Goal: Information Seeking & Learning: Learn about a topic

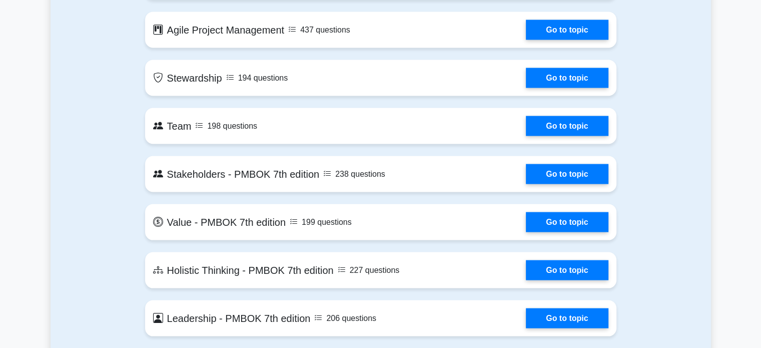
scroll to position [1901, 0]
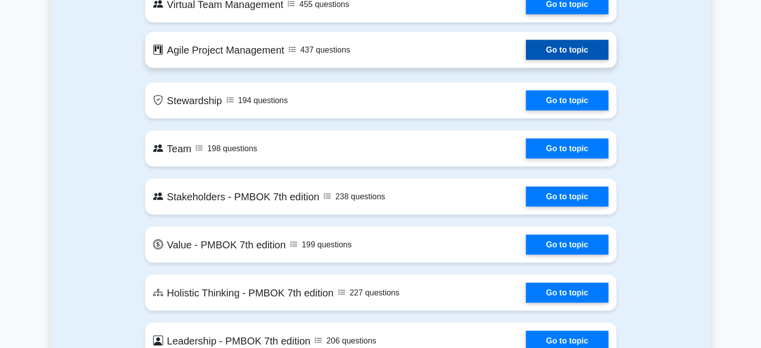
click at [556, 55] on link "Go to topic" at bounding box center [567, 50] width 82 height 20
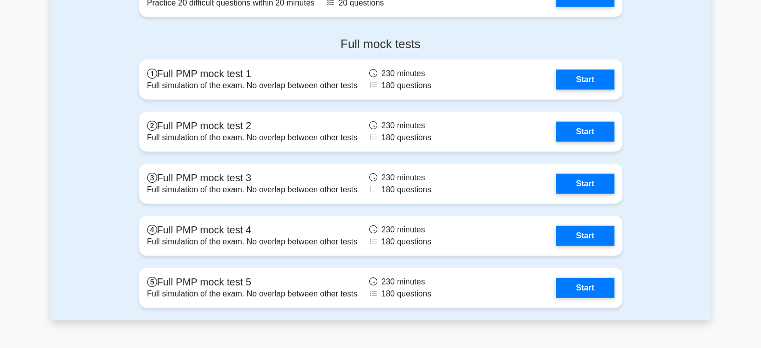
scroll to position [2852, 0]
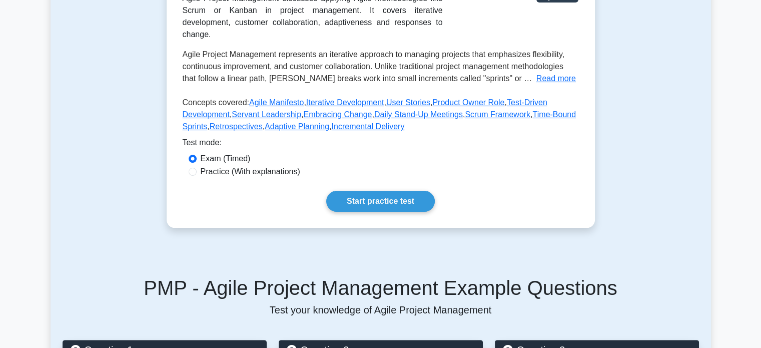
scroll to position [200, 0]
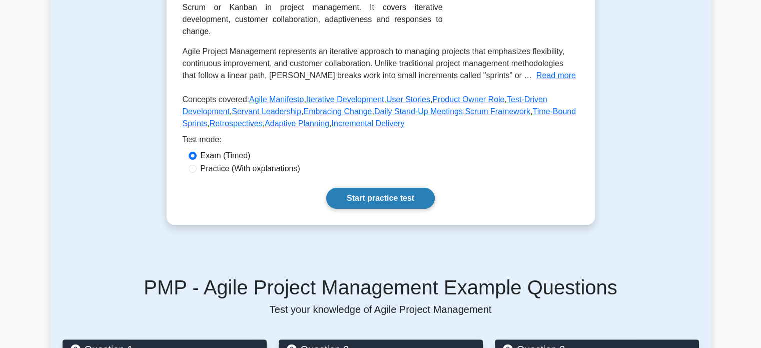
click at [362, 209] on link "Start practice test" at bounding box center [380, 198] width 109 height 21
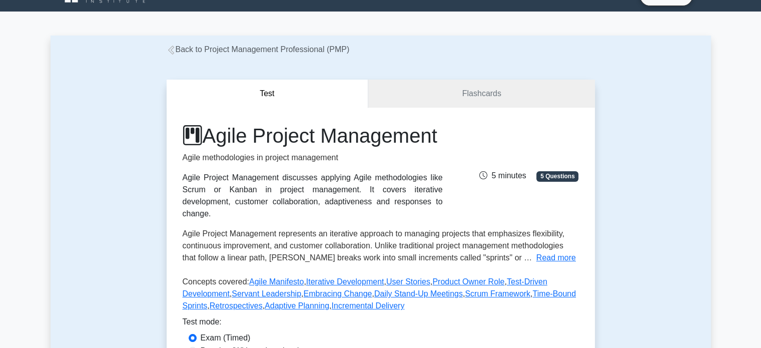
scroll to position [0, 0]
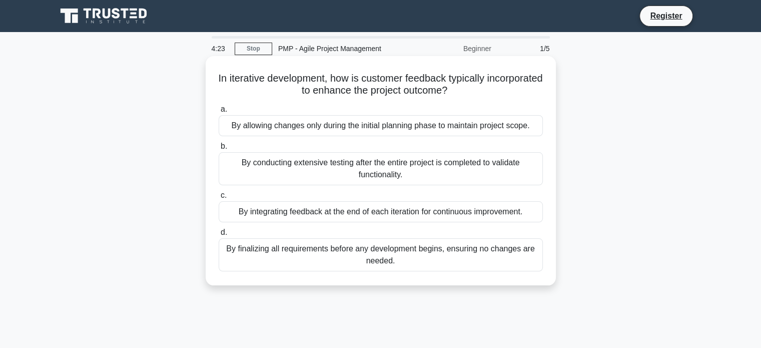
click at [393, 215] on div "By integrating feedback at the end of each iteration for continuous improvement." at bounding box center [381, 211] width 324 height 21
click at [219, 199] on input "c. By integrating feedback at the end of each iteration for continuous improvem…" at bounding box center [219, 195] width 0 height 7
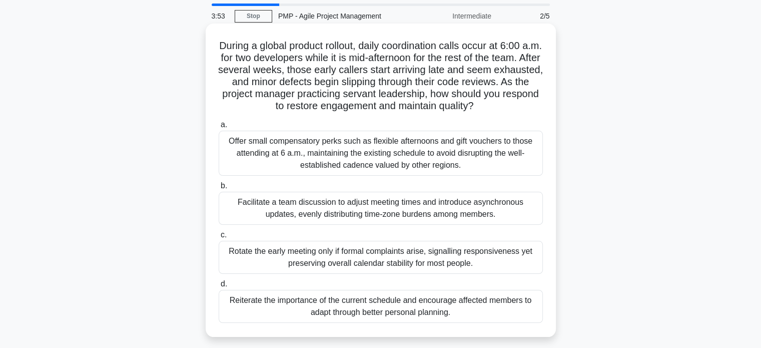
scroll to position [50, 0]
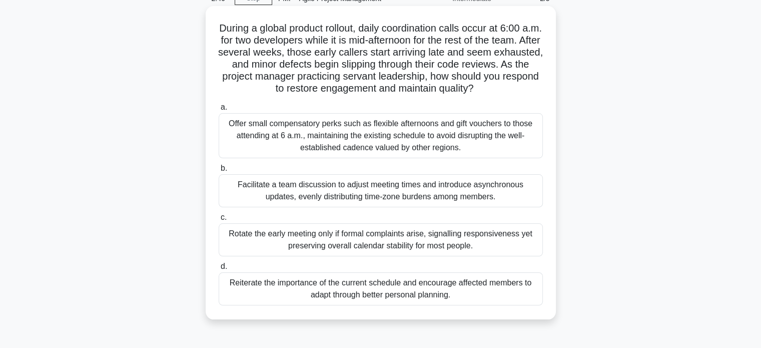
click at [377, 189] on div "Facilitate a team discussion to adjust meeting times and introduce asynchronous…" at bounding box center [381, 190] width 324 height 33
click at [219, 172] on input "b. Facilitate a team discussion to adjust meeting times and introduce asynchron…" at bounding box center [219, 168] width 0 height 7
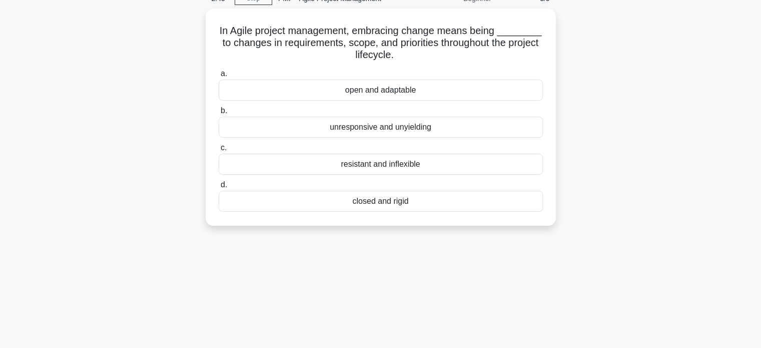
scroll to position [0, 0]
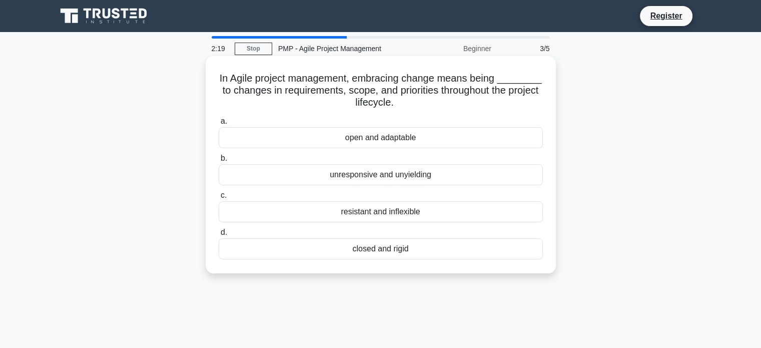
click at [379, 139] on div "open and adaptable" at bounding box center [381, 137] width 324 height 21
click at [219, 125] on input "a. open and adaptable" at bounding box center [219, 121] width 0 height 7
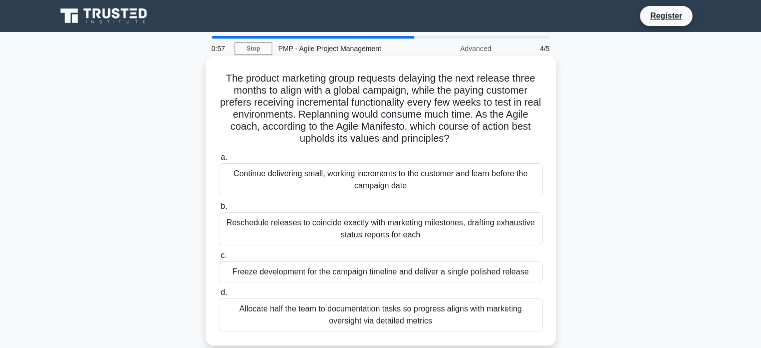
click at [397, 316] on div "Allocate half the team to documentation tasks so progress aligns with marketing…" at bounding box center [381, 314] width 324 height 33
click at [219, 296] on input "d. Allocate half the team to documentation tasks so progress aligns with market…" at bounding box center [219, 292] width 0 height 7
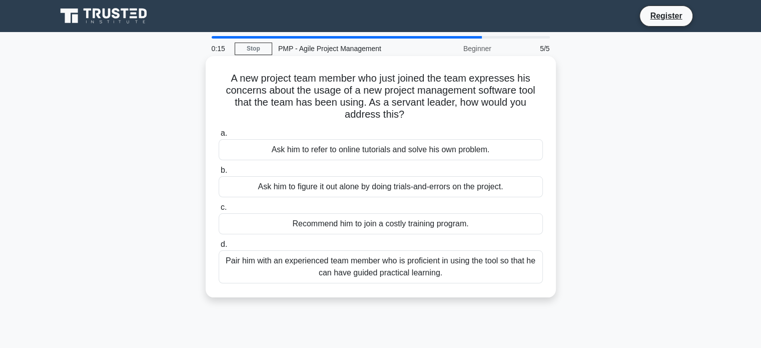
click at [389, 266] on div "Pair him with an experienced team member who is proficient in using the tool so…" at bounding box center [381, 266] width 324 height 33
click at [219, 248] on input "d. Pair him with an experienced team member who is proficient in using the tool…" at bounding box center [219, 244] width 0 height 7
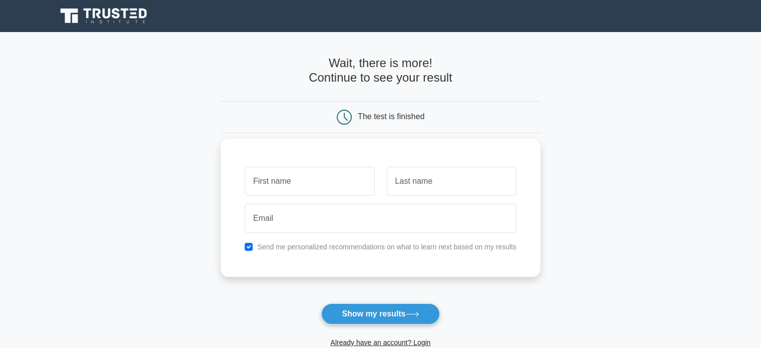
click at [327, 185] on input "text" at bounding box center [310, 181] width 130 height 29
type input "Konka"
click at [424, 183] on input "text" at bounding box center [452, 181] width 130 height 29
type input "Jafta"
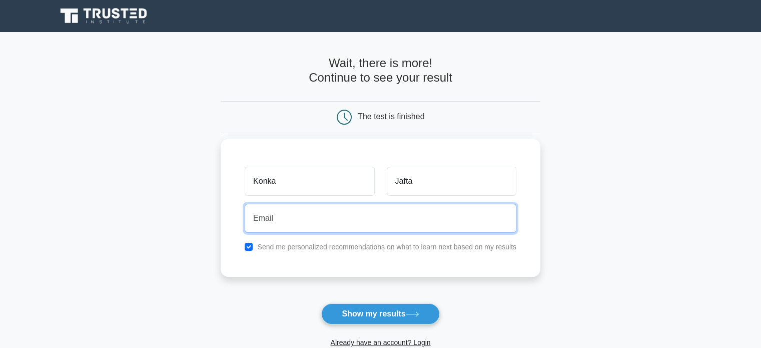
click at [331, 228] on input "email" at bounding box center [381, 218] width 272 height 29
type input "jaftakonka10@gmail.com"
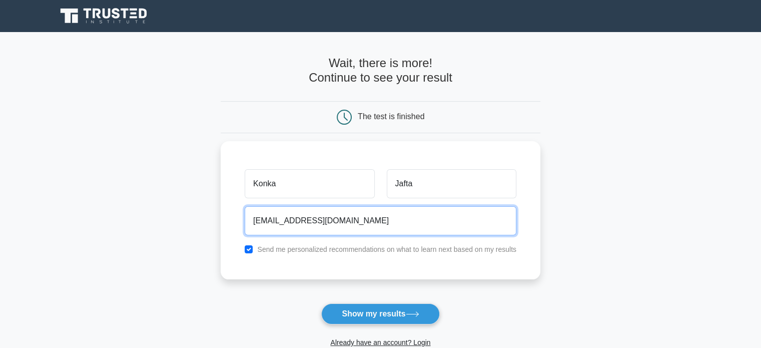
scroll to position [50, 0]
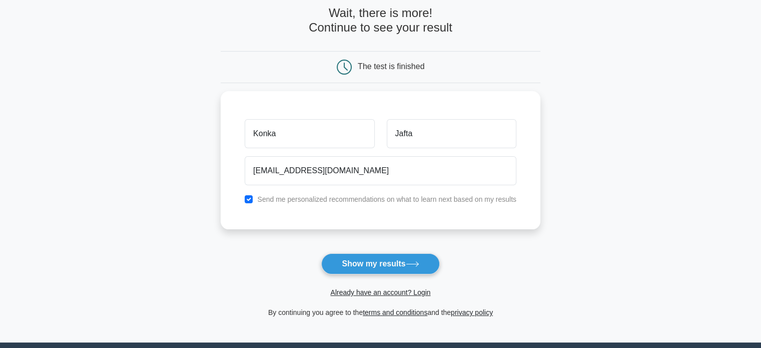
click at [403, 269] on button "Show my results" at bounding box center [380, 263] width 118 height 21
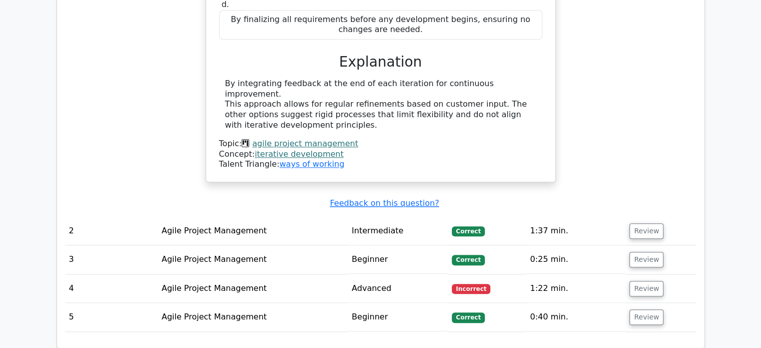
scroll to position [1051, 0]
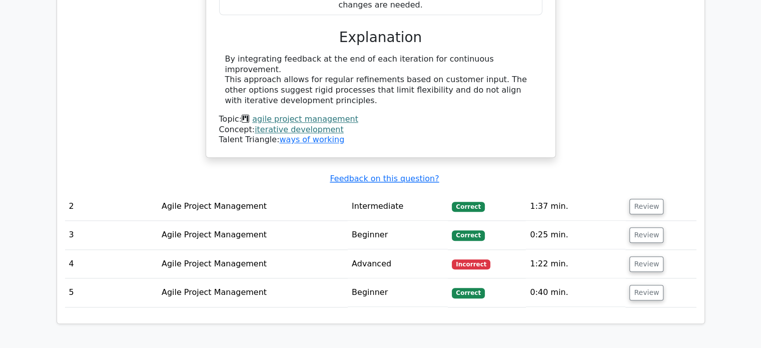
click at [204, 250] on td "Agile Project Management" at bounding box center [253, 264] width 190 height 29
click at [649, 256] on button "Review" at bounding box center [646, 264] width 34 height 16
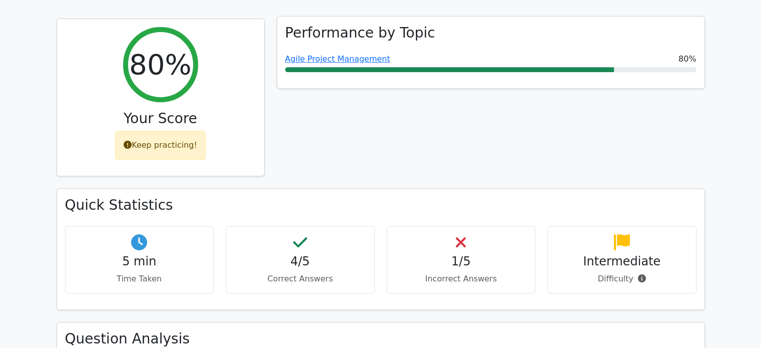
scroll to position [450, 0]
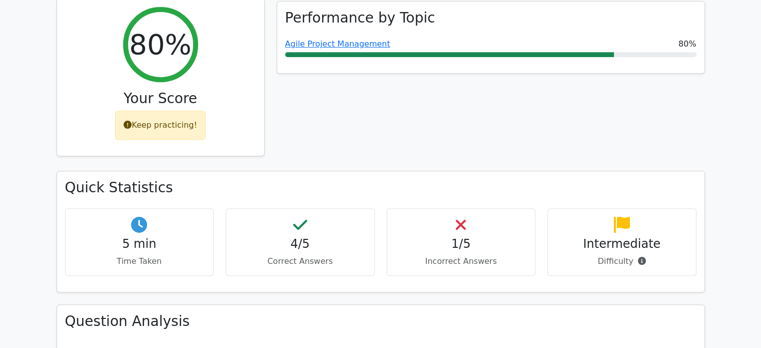
click at [165, 111] on div "Keep practicing!" at bounding box center [160, 125] width 91 height 29
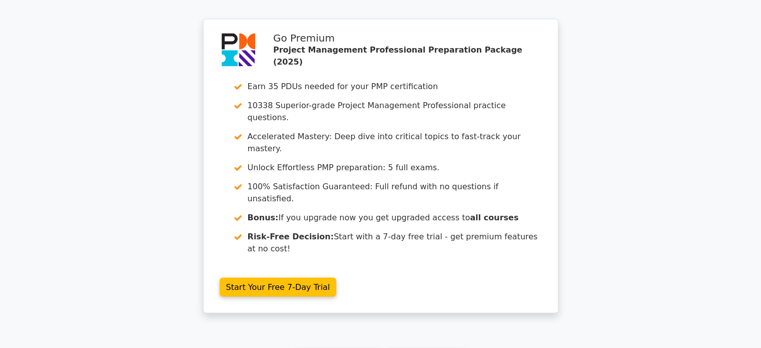
scroll to position [1939, 0]
